Goal: Communication & Community: Answer question/provide support

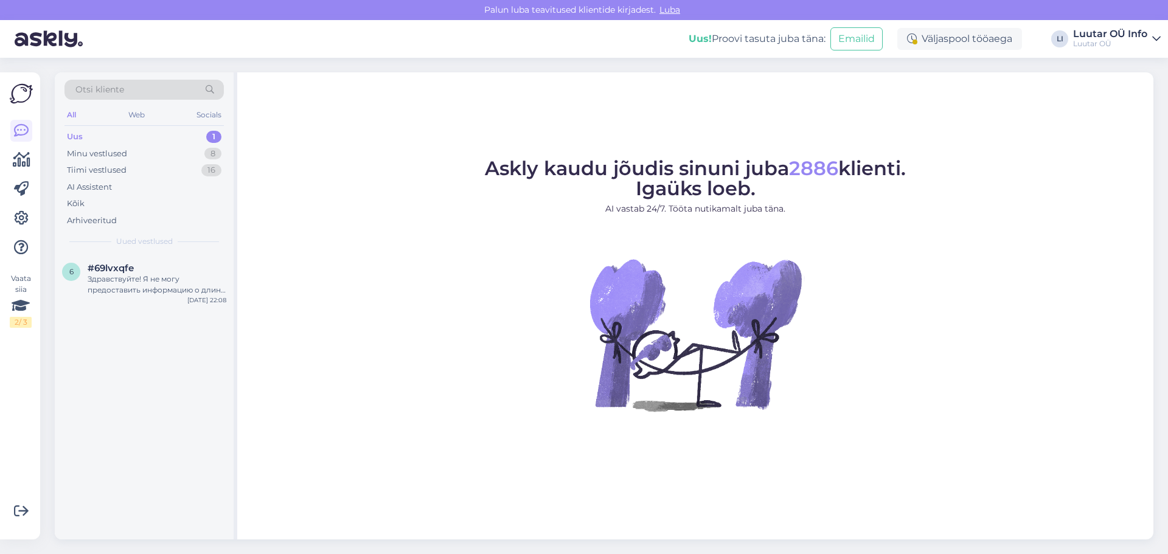
click at [961, 111] on div "Askly kaudu jõudis sinuni juba 2886 klienti. Igaüks loeb. AI vastab 24/7. Tööta…" at bounding box center [695, 305] width 916 height 467
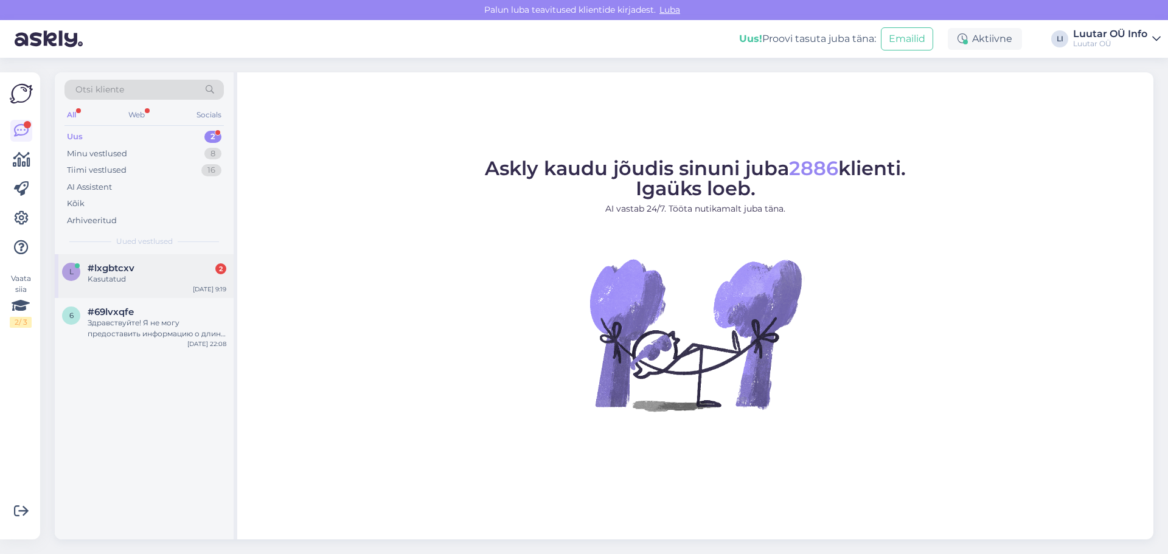
click at [99, 275] on div "Kasutatud" at bounding box center [157, 279] width 139 height 11
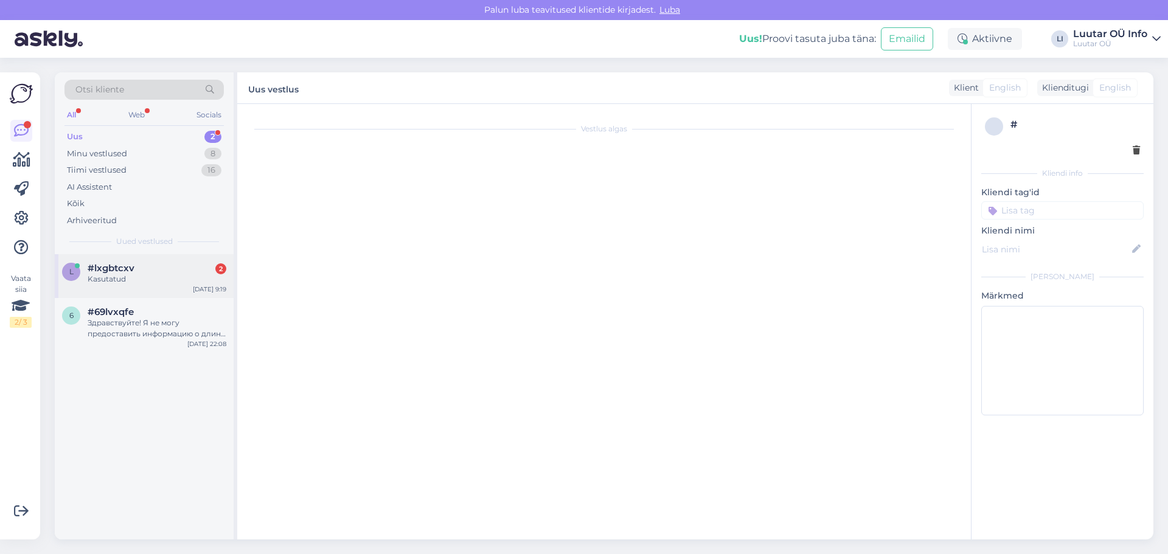
scroll to position [98, 0]
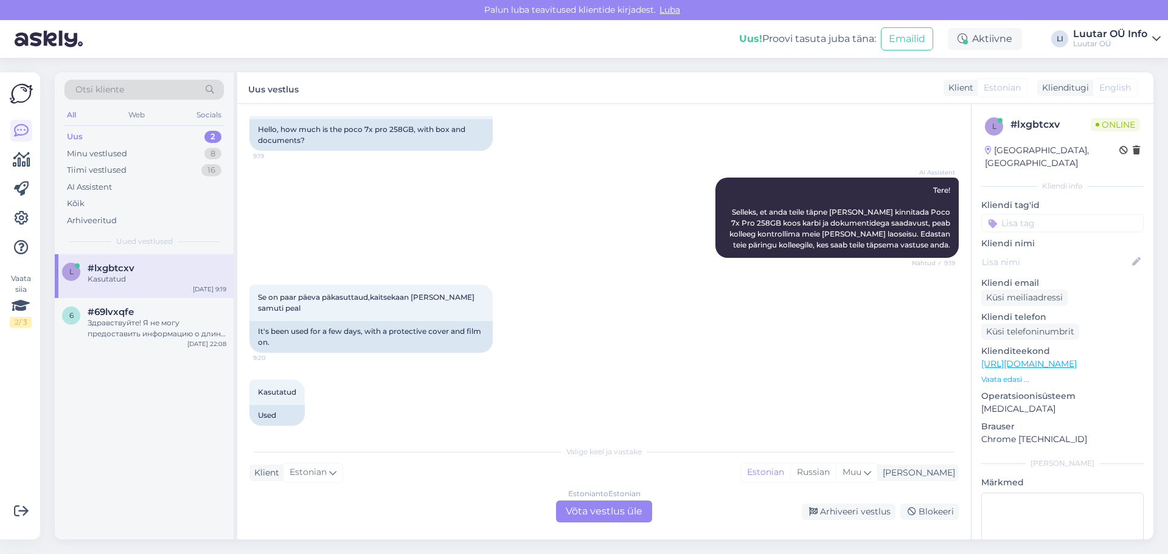
click at [624, 515] on div "Estonian to Estonian Võta vestlus üle" at bounding box center [604, 512] width 96 height 22
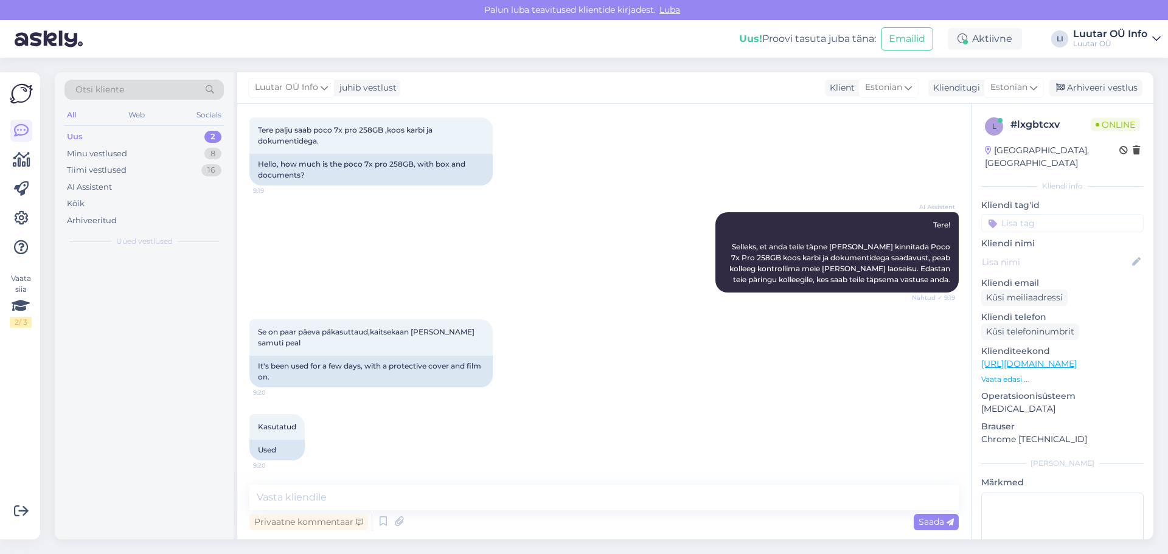
scroll to position [52, 0]
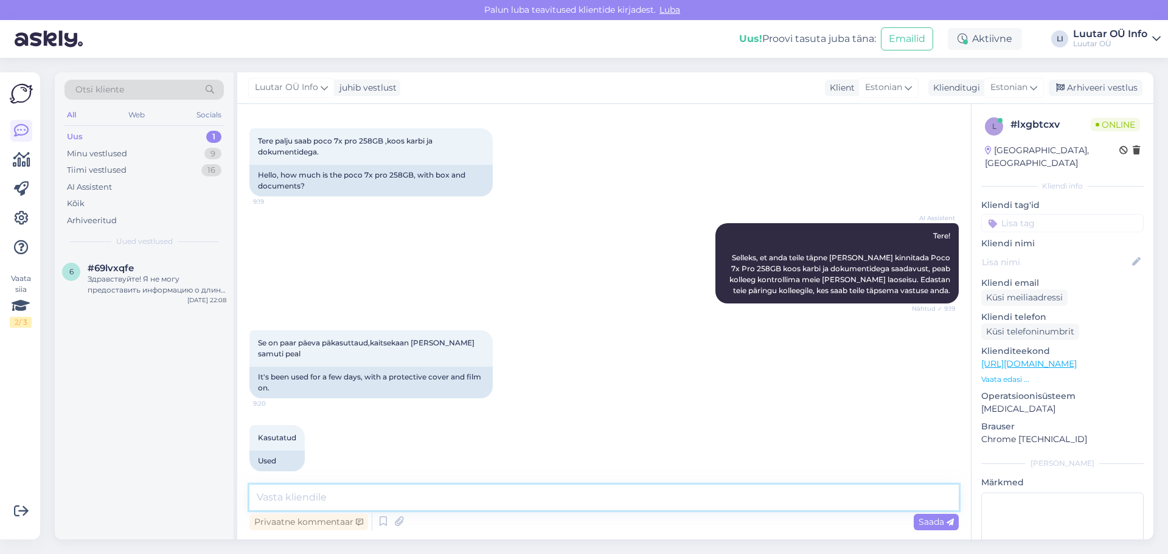
click at [311, 502] on textarea at bounding box center [604, 498] width 710 height 26
type textarea "Tere!"
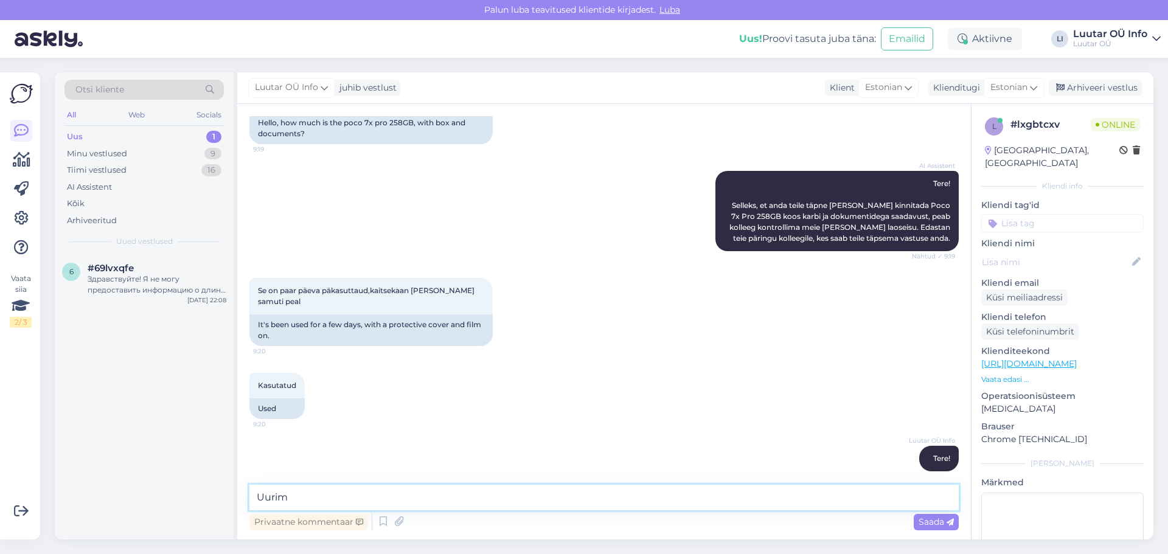
type textarea "Uurime"
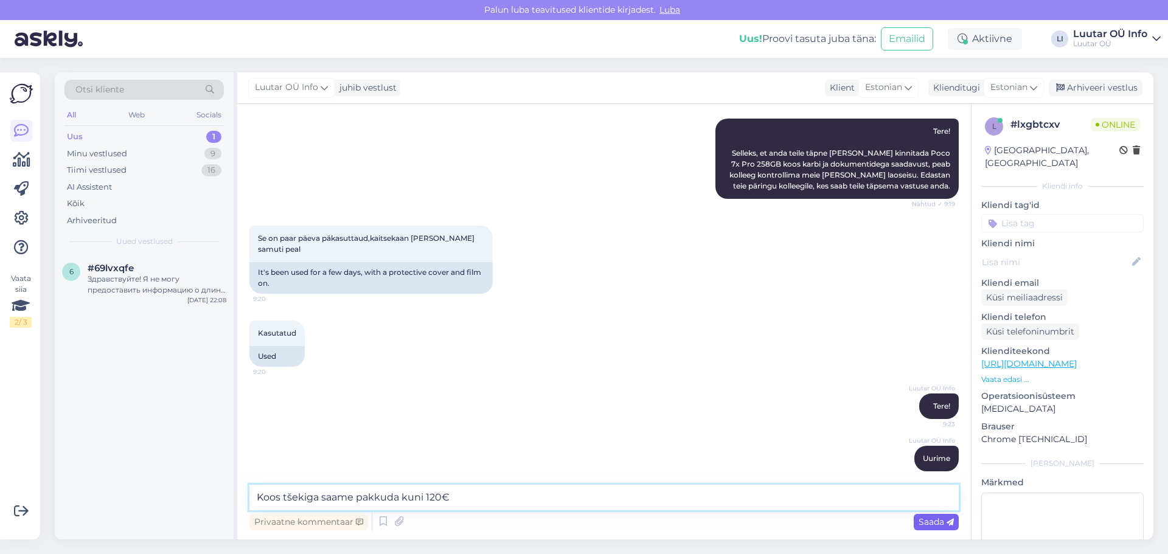
type textarea "Koos tšekiga saame pakkuda kuni 120€"
click at [934, 522] on span "Saada" at bounding box center [936, 522] width 35 height 11
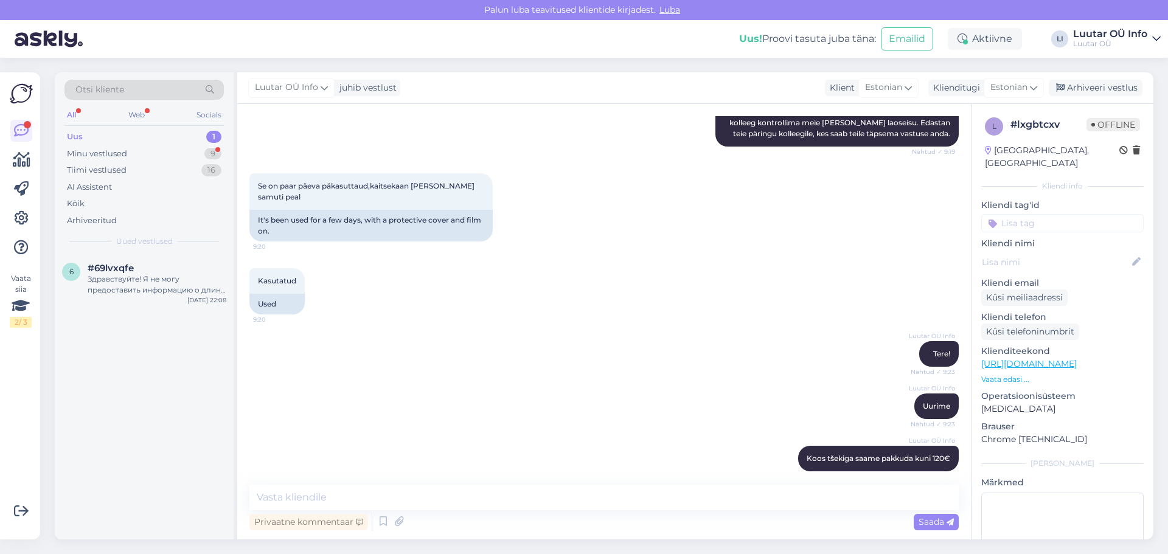
scroll to position [262, 0]
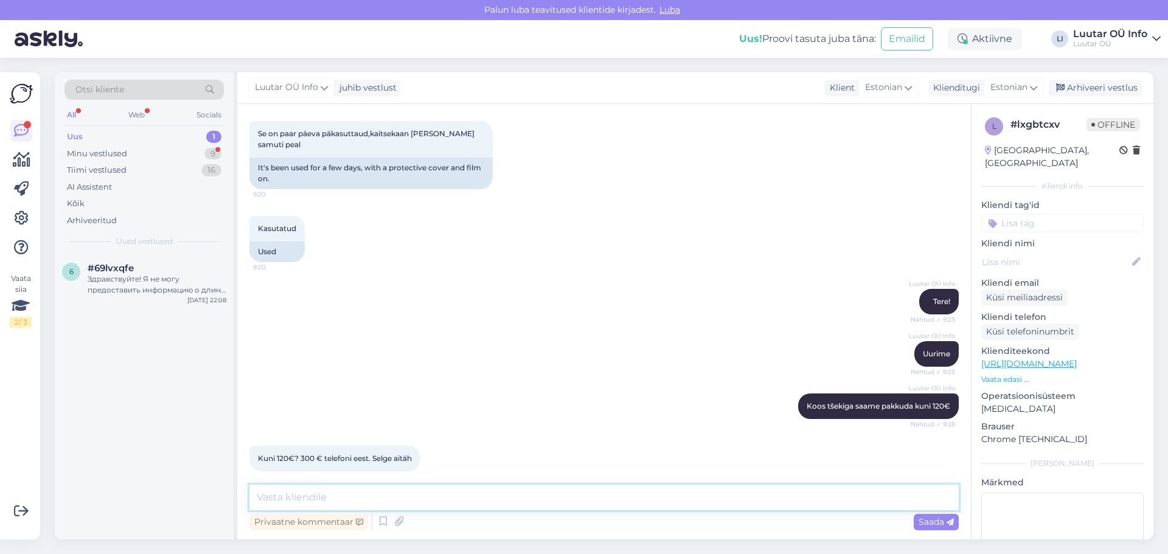
click at [350, 494] on textarea at bounding box center [604, 498] width 710 height 26
type textarea "Palun"
